Goal: Check status

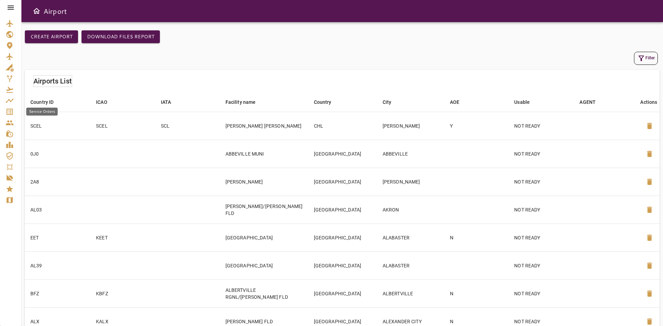
click at [13, 112] on icon "Service Orders" at bounding box center [10, 112] width 6 height 6
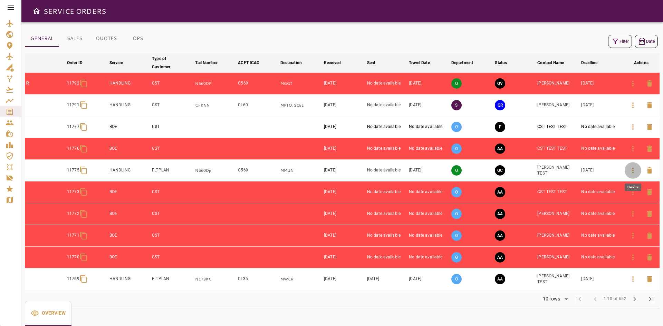
click at [631, 170] on icon "button" at bounding box center [633, 171] width 8 height 8
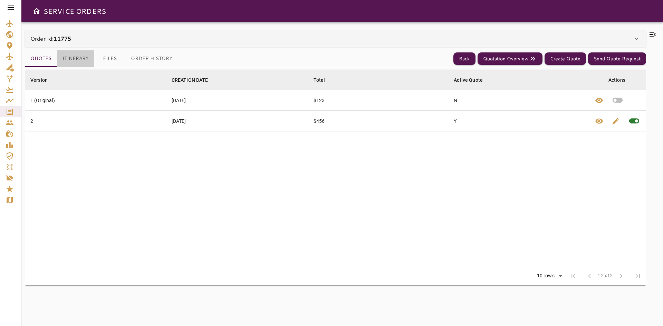
click at [85, 60] on button "Itinerary" at bounding box center [75, 58] width 37 height 17
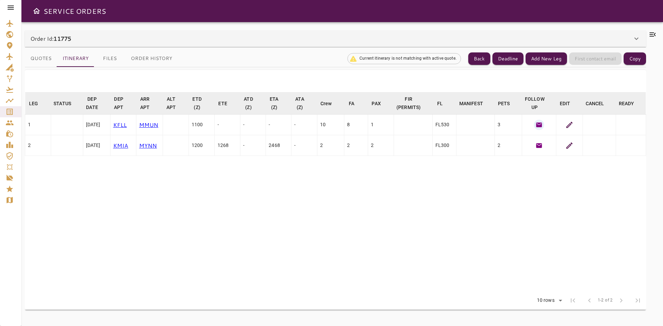
click at [540, 125] on icon "button" at bounding box center [540, 125] width 6 height 4
click at [571, 124] on icon at bounding box center [570, 125] width 6 height 6
click at [310, 234] on table "LEG arrow_downward STATUS arrow_downward DEP DATE arrow_downward DEP APT arrow_…" at bounding box center [335, 192] width 621 height 200
